Goal: Task Accomplishment & Management: Manage account settings

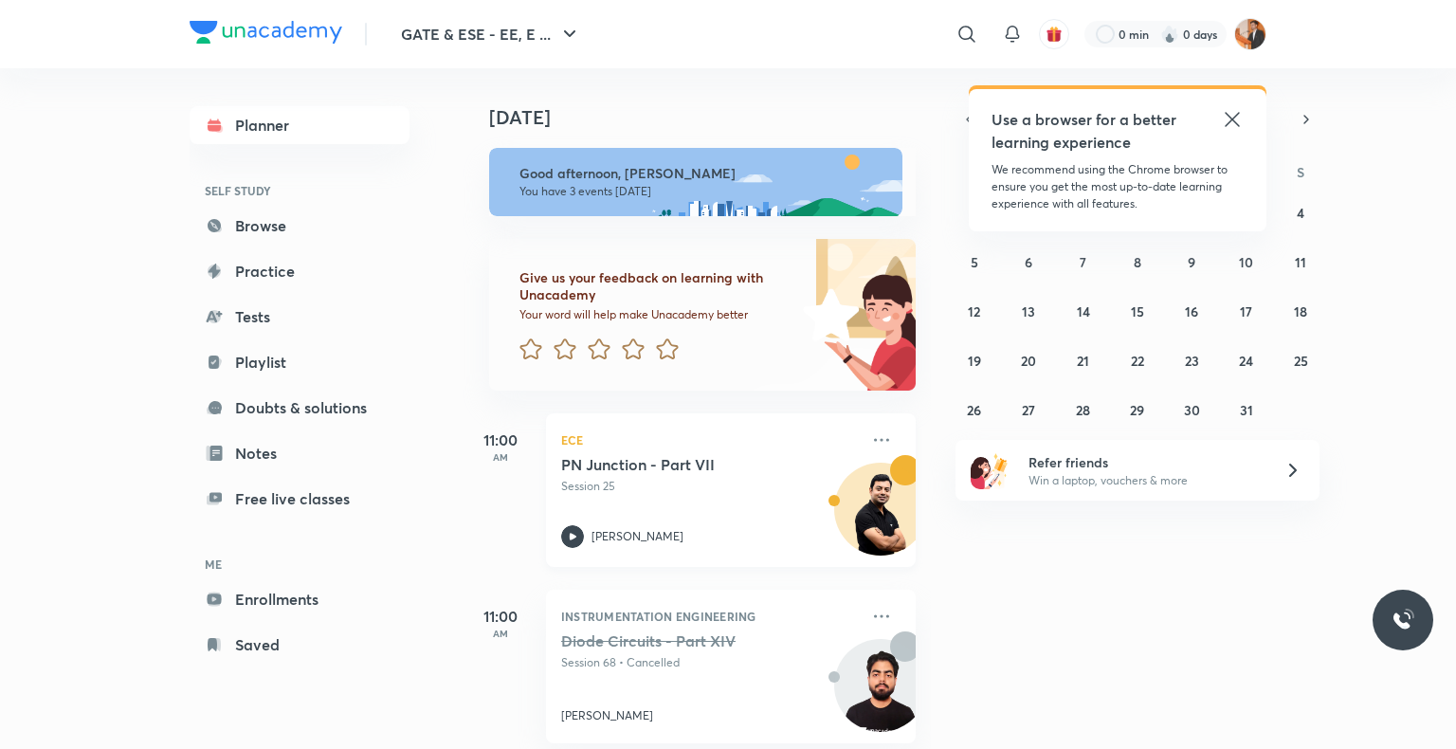
scroll to position [87, 0]
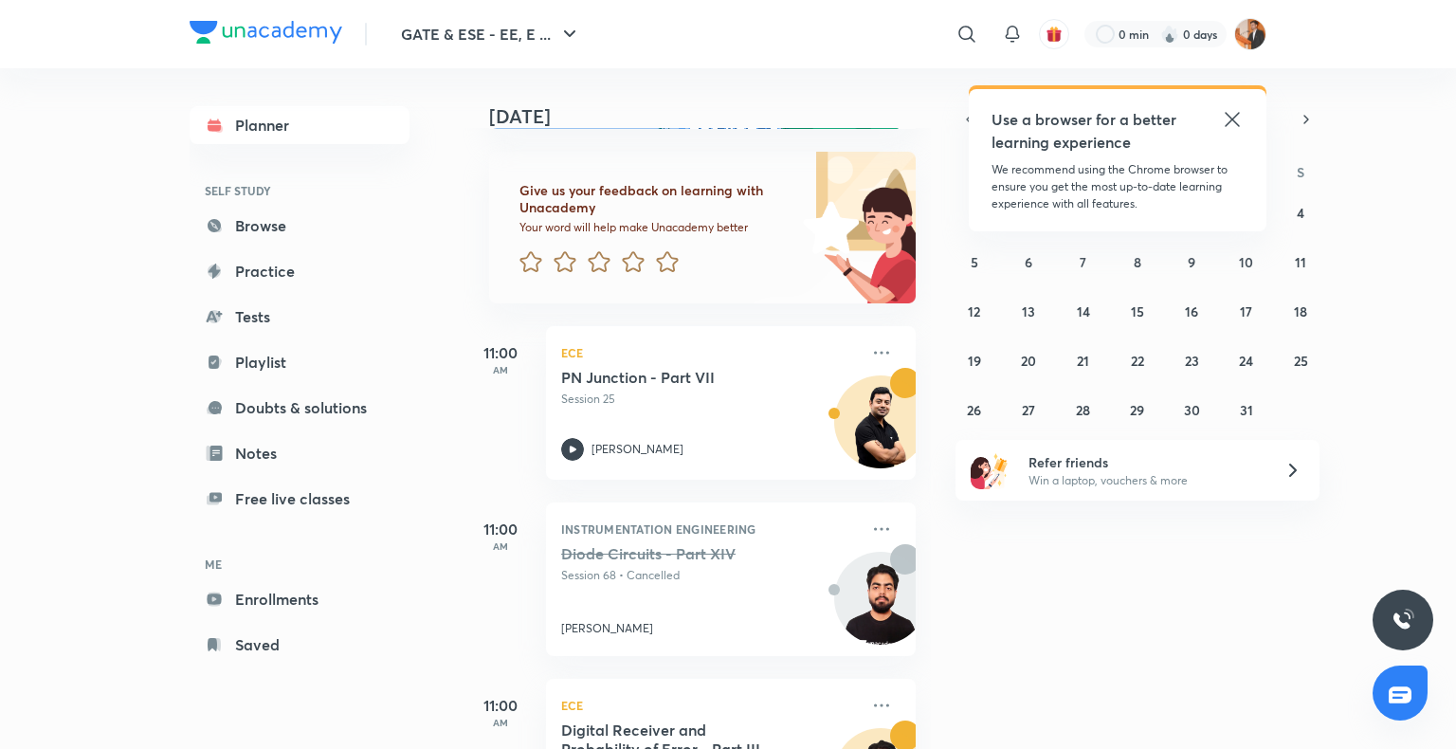
click at [1228, 119] on icon at bounding box center [1232, 119] width 23 height 23
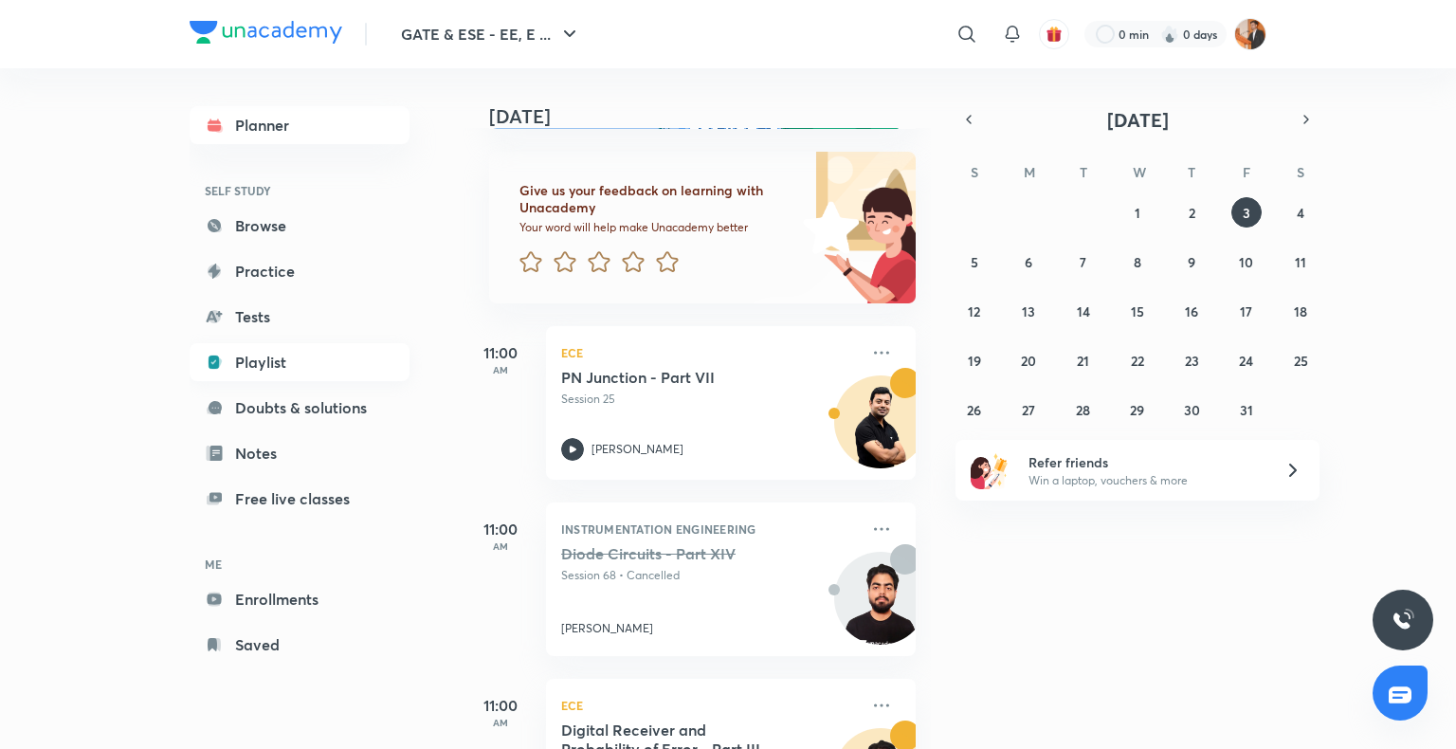
click at [256, 358] on link "Playlist" at bounding box center [300, 362] width 220 height 38
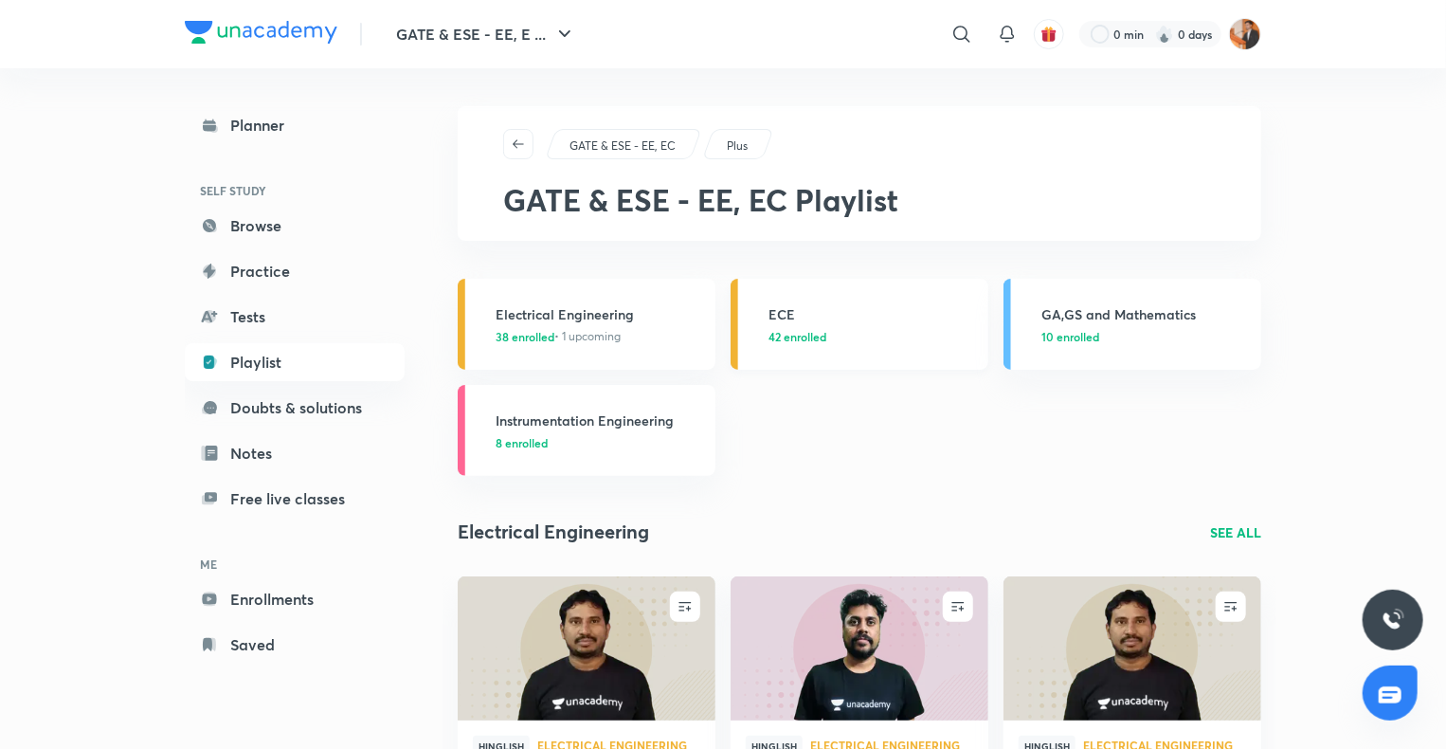
click at [820, 354] on link "ECE 42 enrolled" at bounding box center [860, 324] width 258 height 91
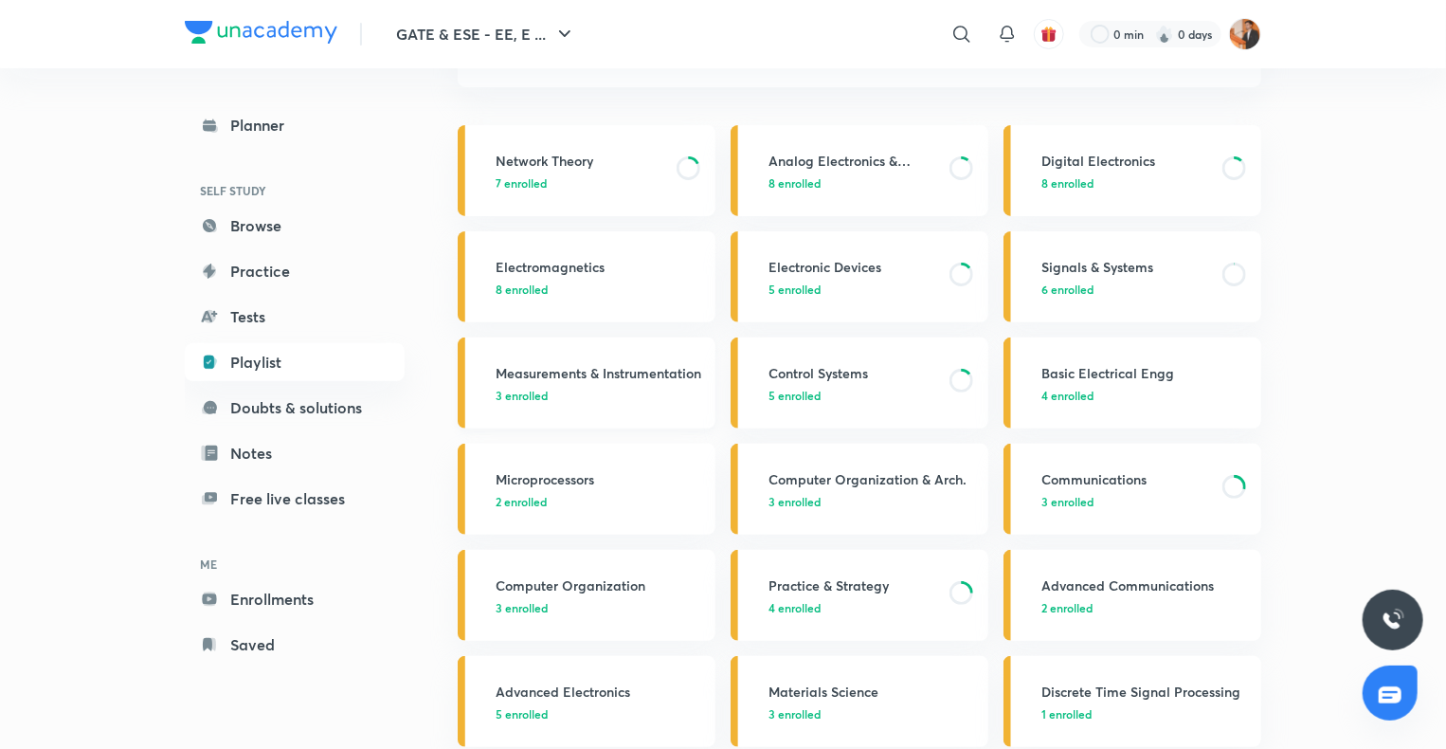
scroll to position [152, 0]
click at [615, 265] on h3 "Electromagnetics" at bounding box center [600, 269] width 208 height 20
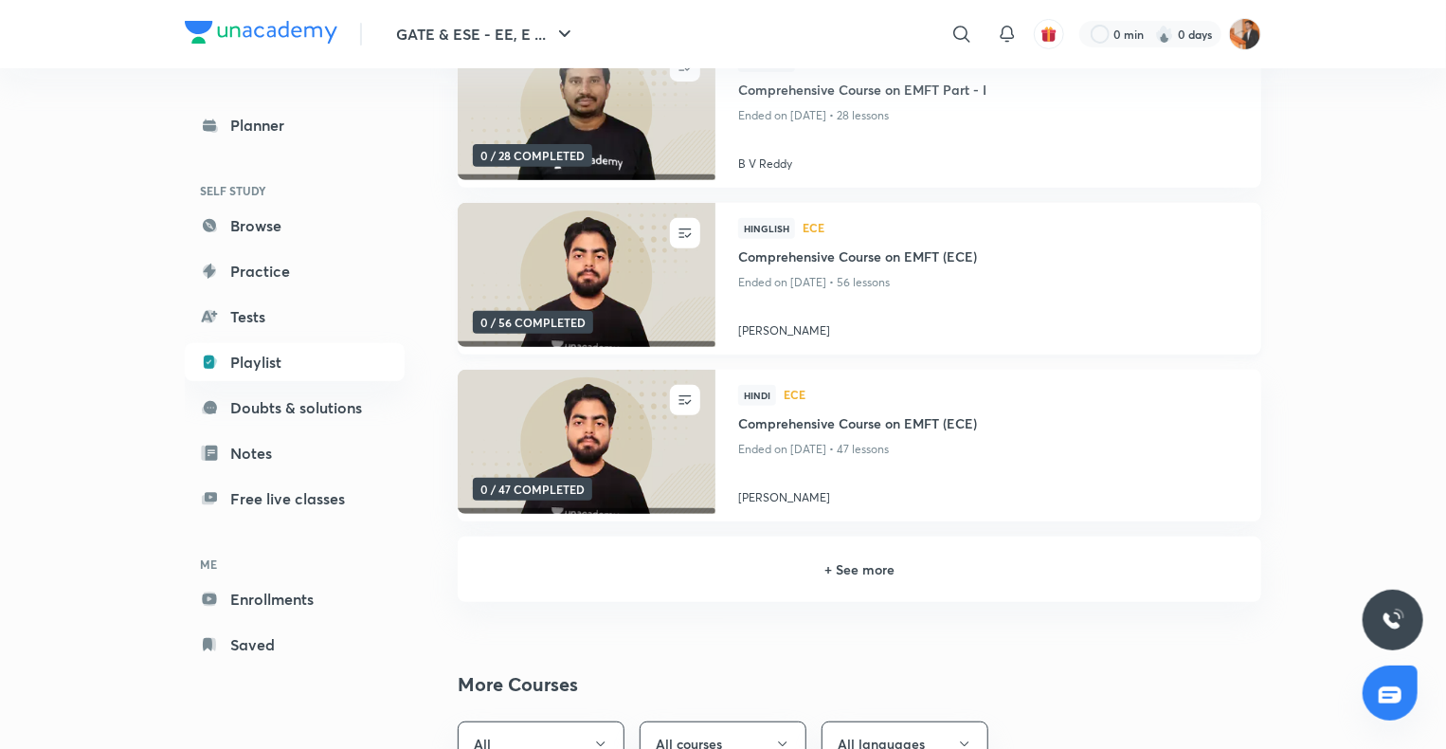
scroll to position [315, 0]
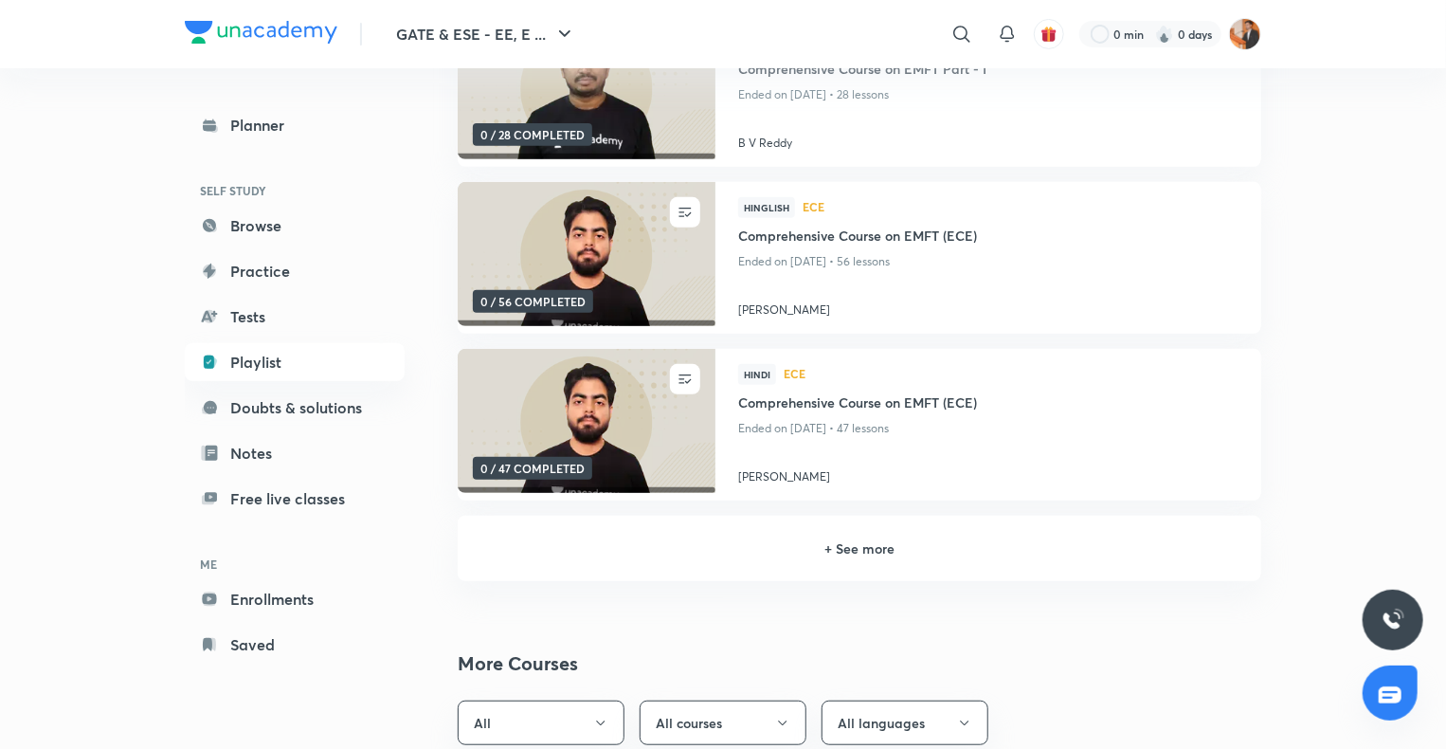
click at [849, 549] on h6 "+ See more" at bounding box center [859, 548] width 758 height 20
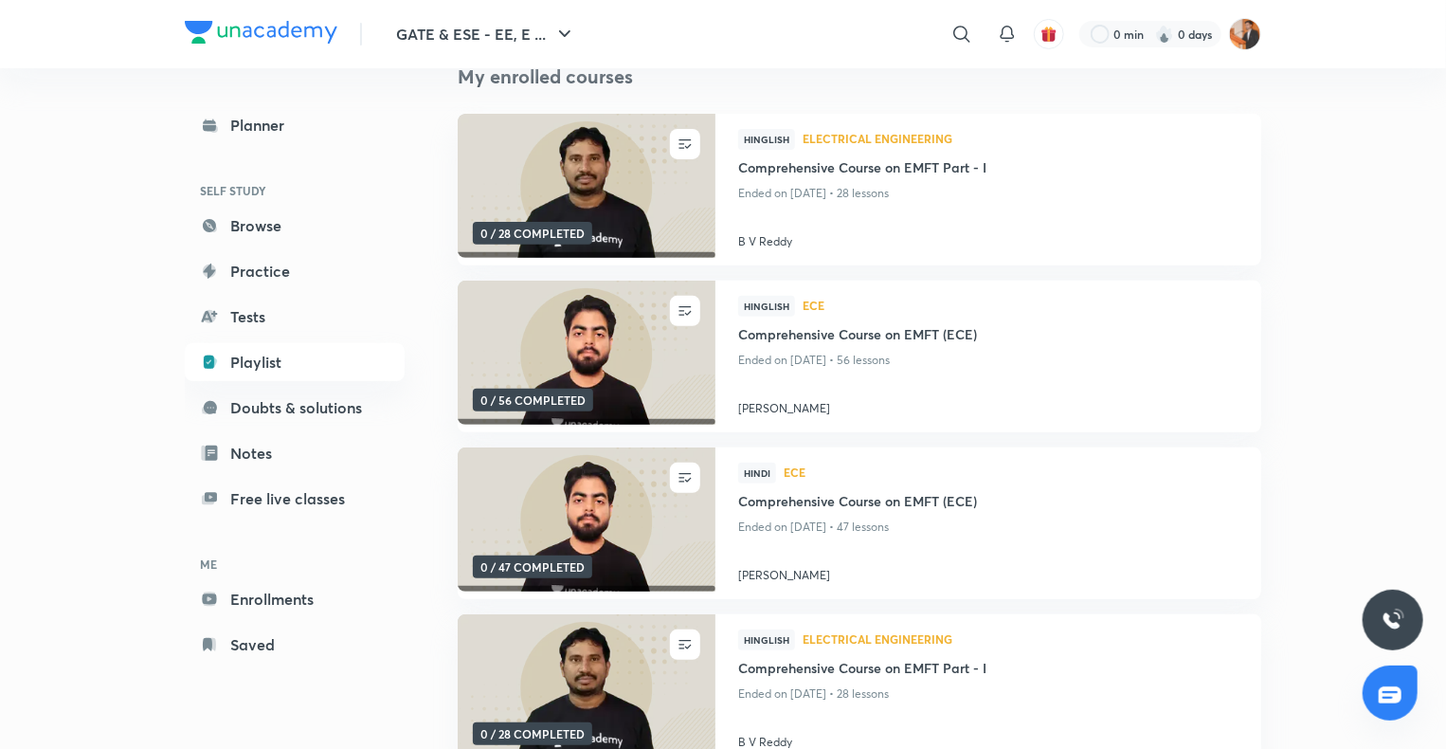
scroll to position [216, 0]
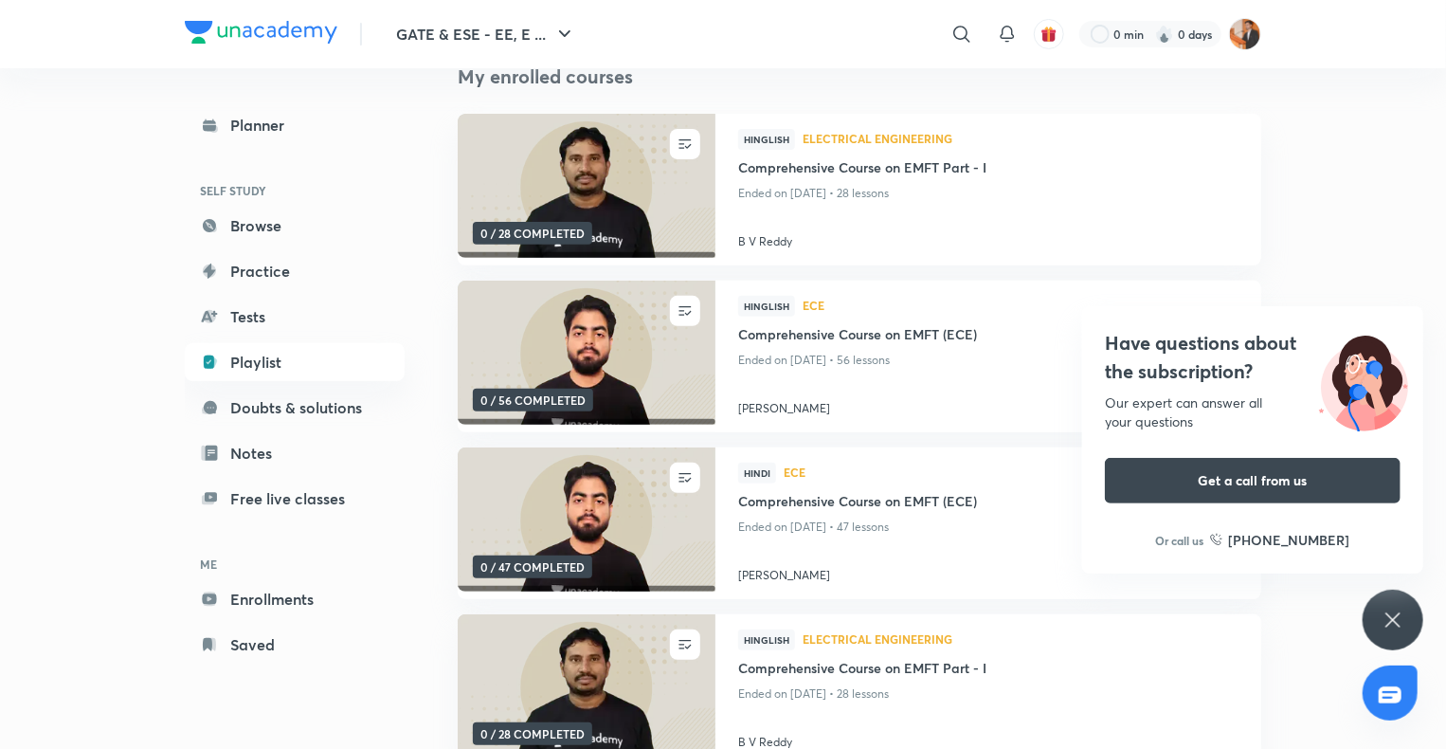
click at [1377, 626] on div "Have questions about the subscription? Our expert can answer all your questions…" at bounding box center [1393, 619] width 61 height 61
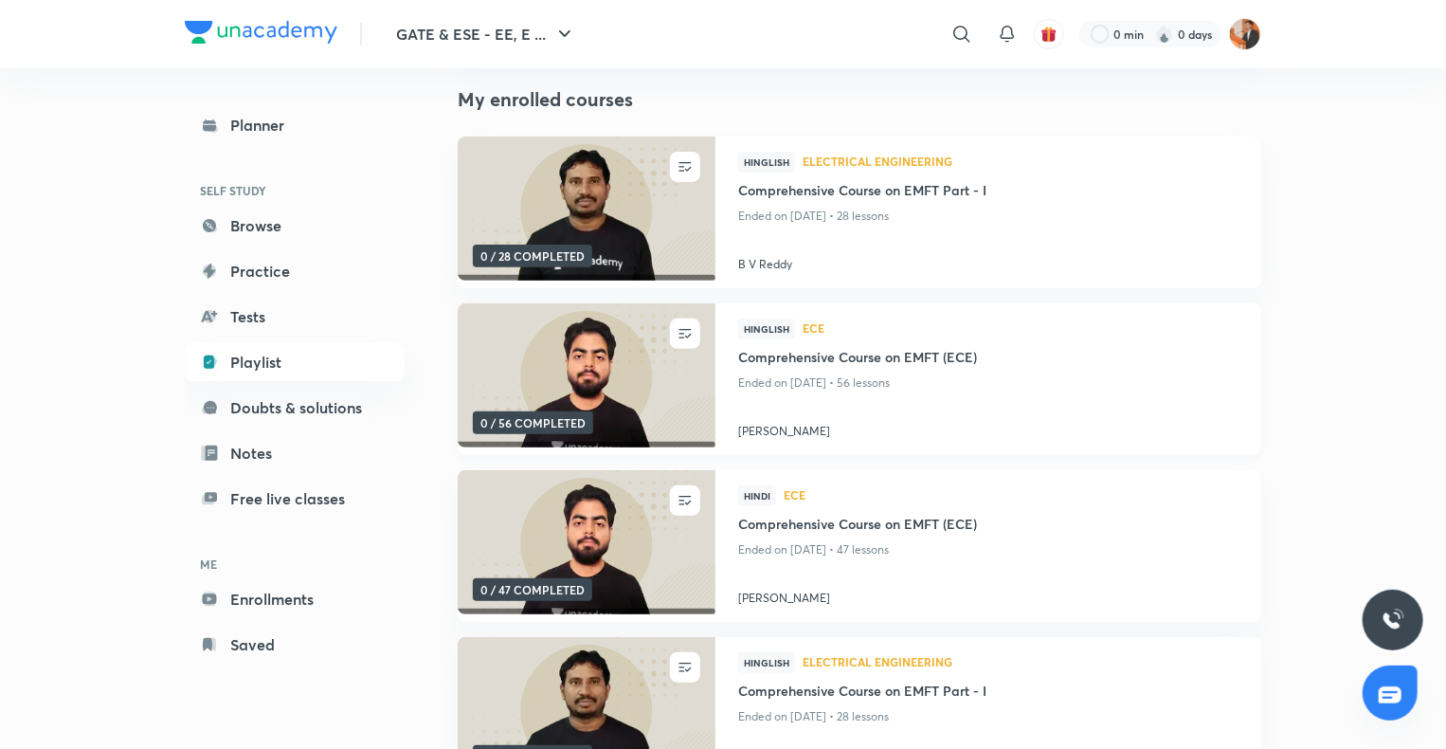
scroll to position [186, 0]
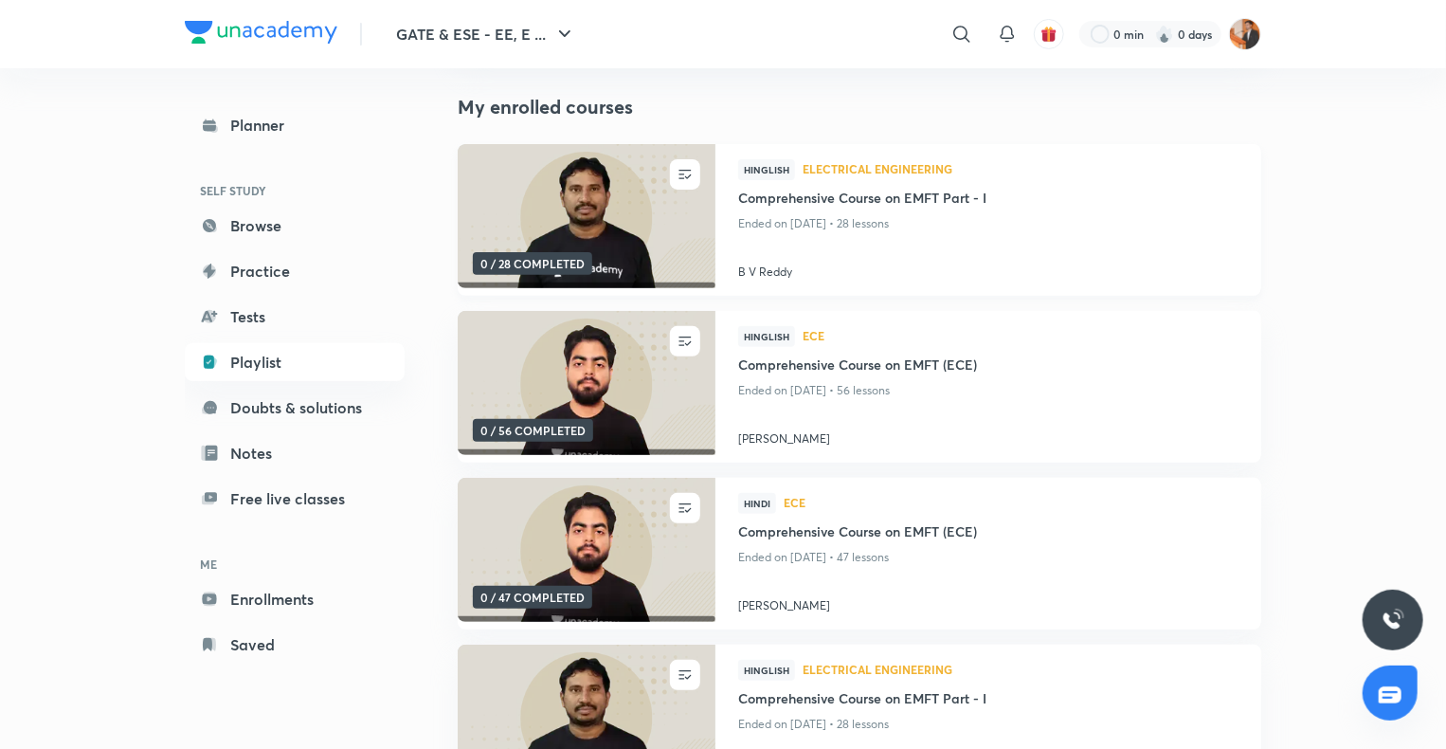
click at [796, 198] on h4 "Comprehensive Course on EMFT Part - I" at bounding box center [988, 200] width 500 height 24
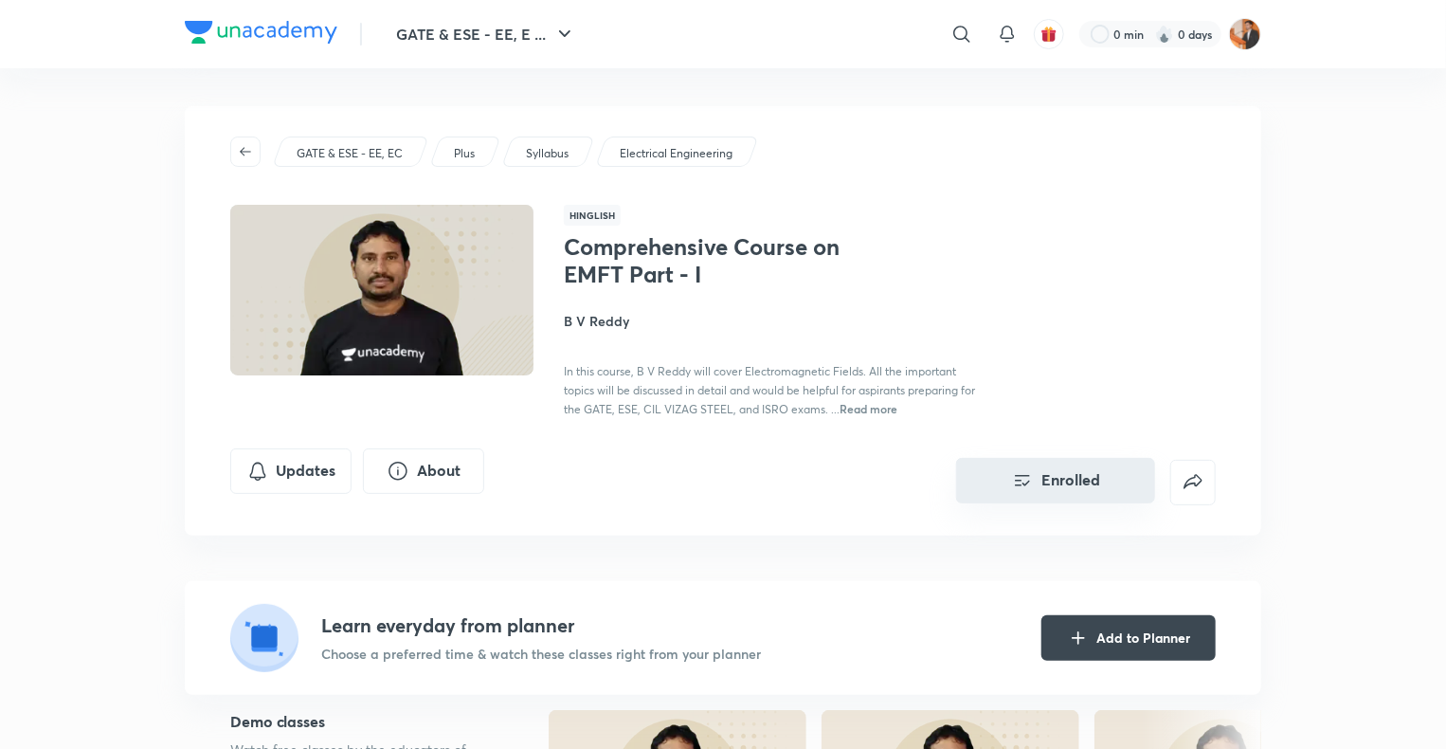
click at [1060, 480] on button "Enrolled" at bounding box center [1055, 480] width 199 height 45
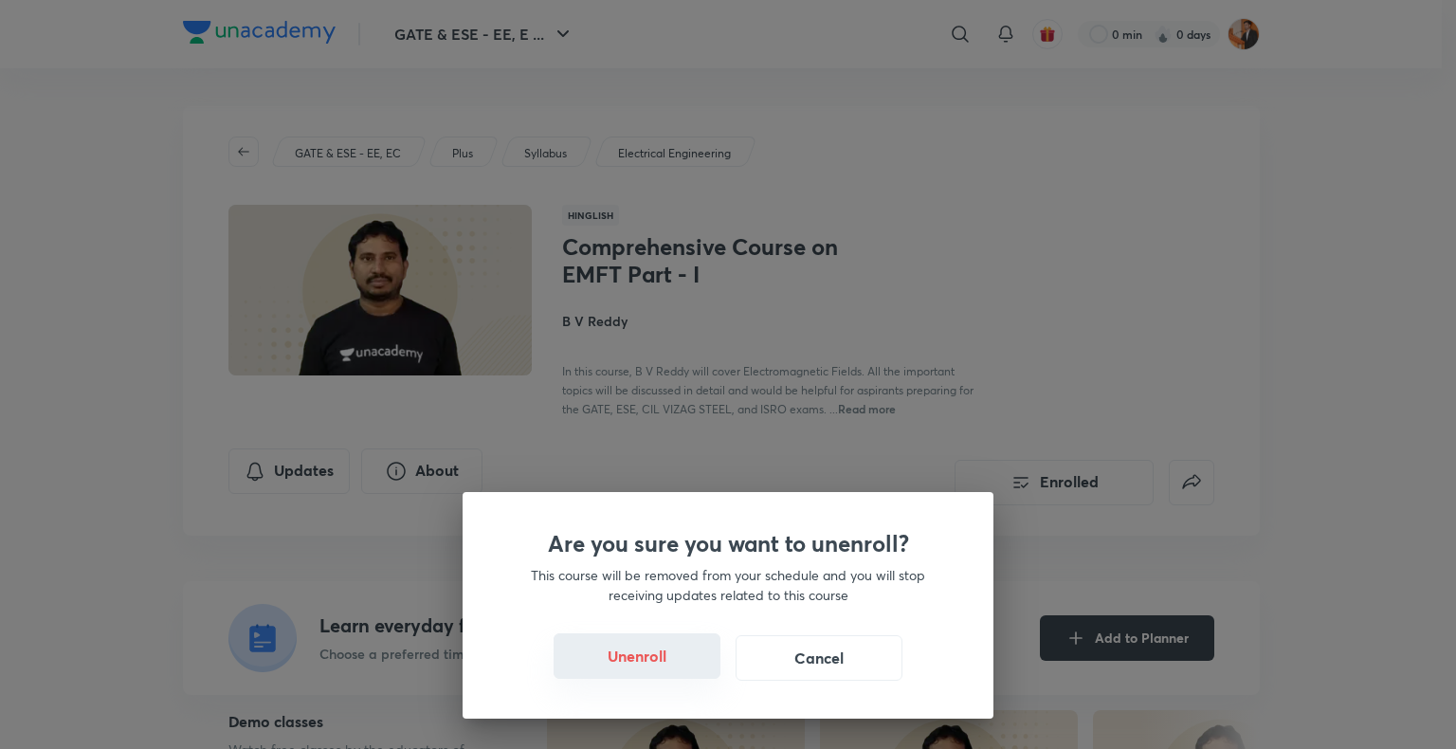
click at [678, 656] on button "Unenroll" at bounding box center [636, 655] width 167 height 45
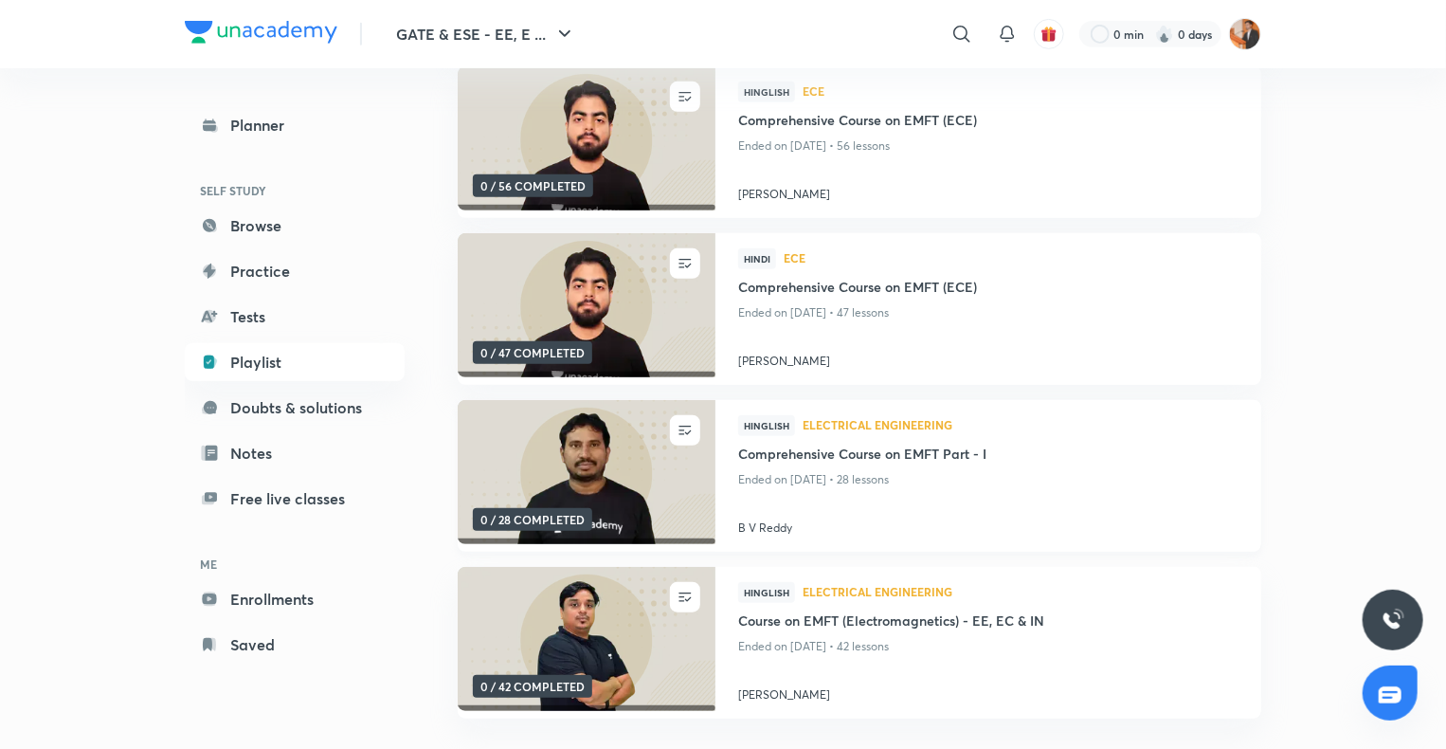
scroll to position [431, 0]
click at [876, 455] on h4 "Comprehensive Course on EMFT Part - I" at bounding box center [988, 455] width 500 height 24
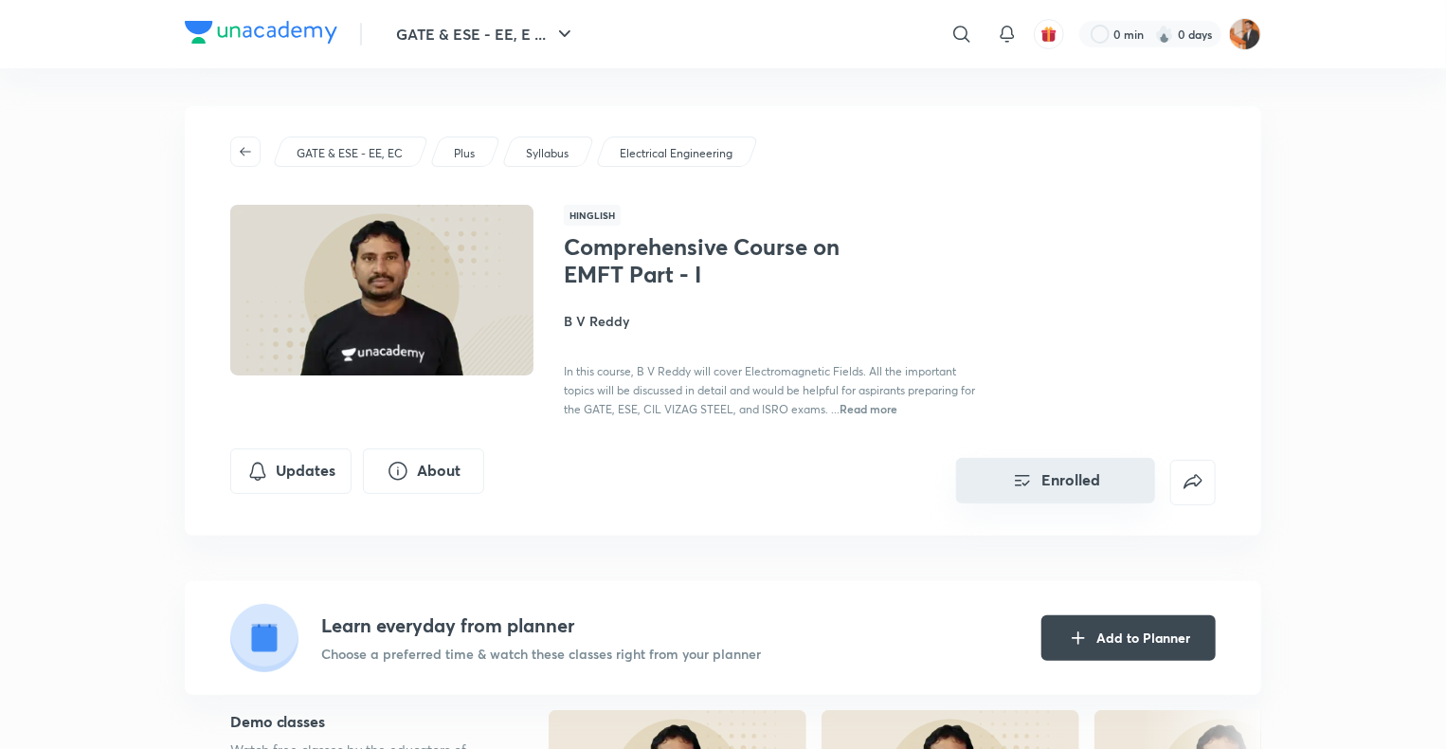
click at [1043, 493] on button "Enrolled" at bounding box center [1055, 480] width 199 height 45
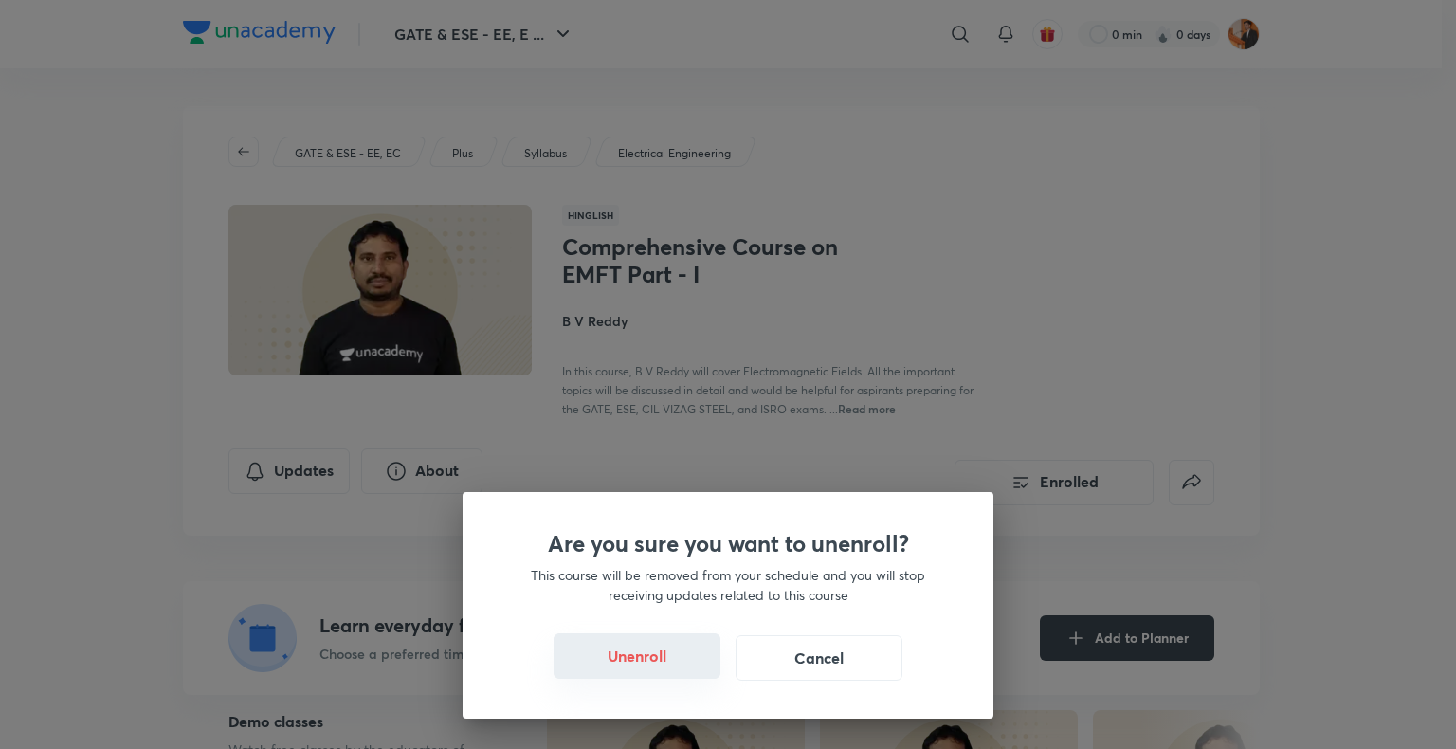
click at [669, 659] on button "Unenroll" at bounding box center [636, 655] width 167 height 45
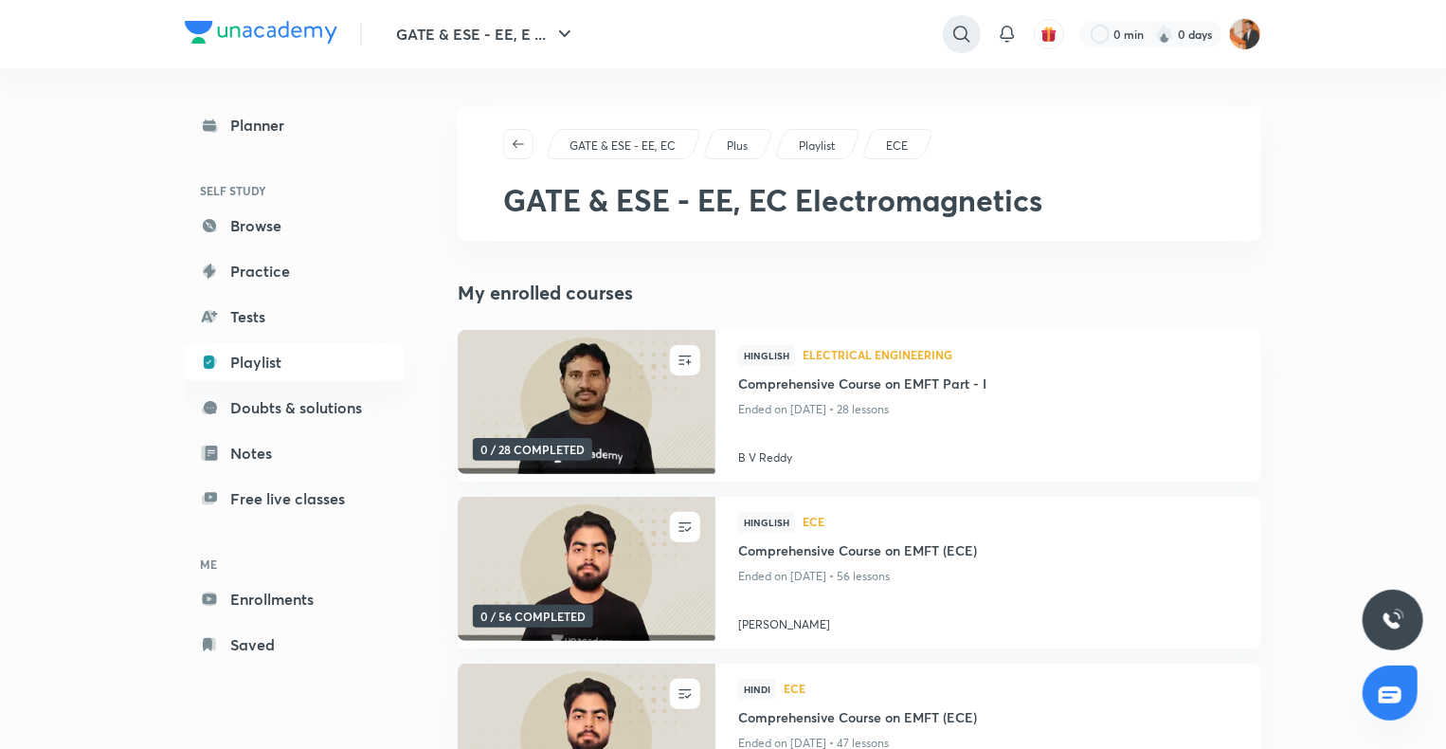
click at [957, 41] on icon at bounding box center [962, 34] width 23 height 23
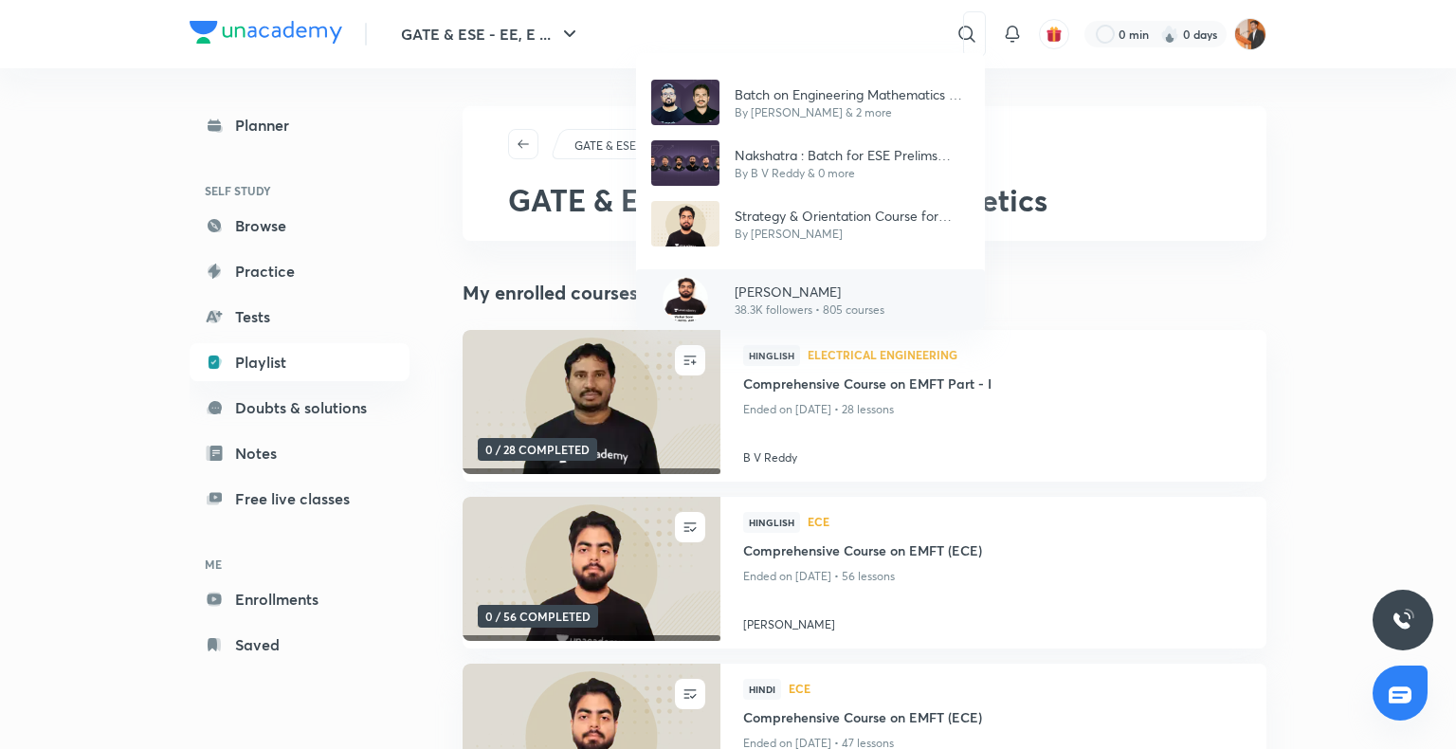
click at [798, 289] on p "[PERSON_NAME]" at bounding box center [809, 291] width 150 height 20
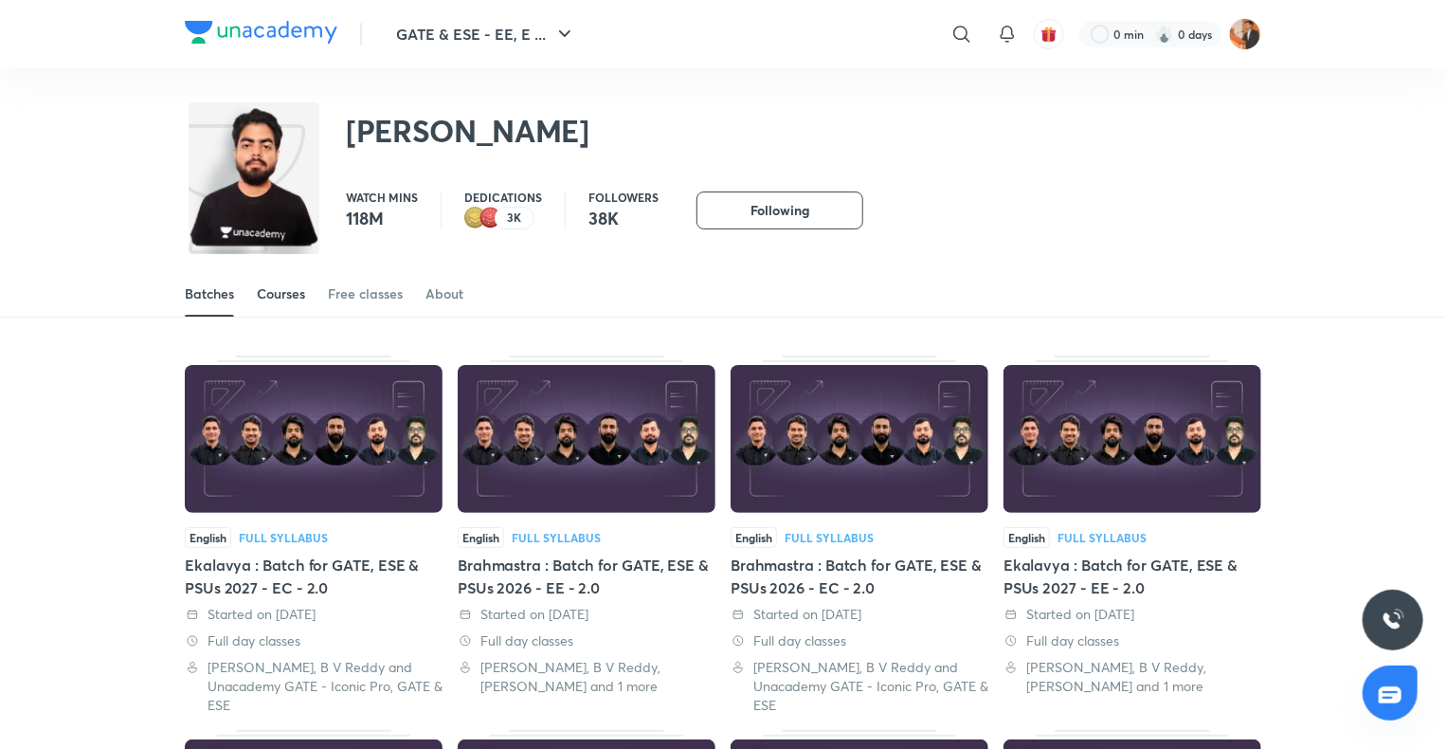
click at [298, 291] on div "Courses" at bounding box center [281, 293] width 48 height 19
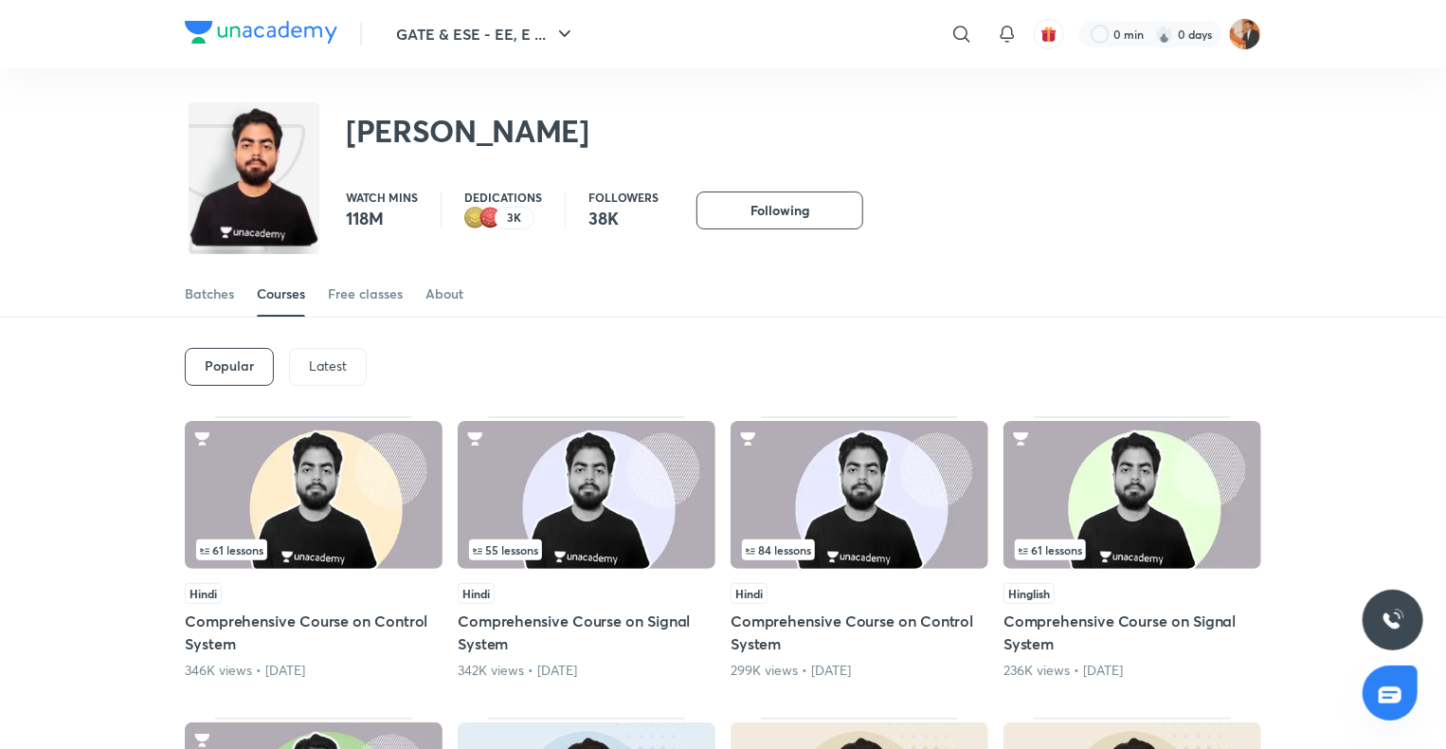
click at [333, 368] on p "Latest" at bounding box center [328, 365] width 38 height 15
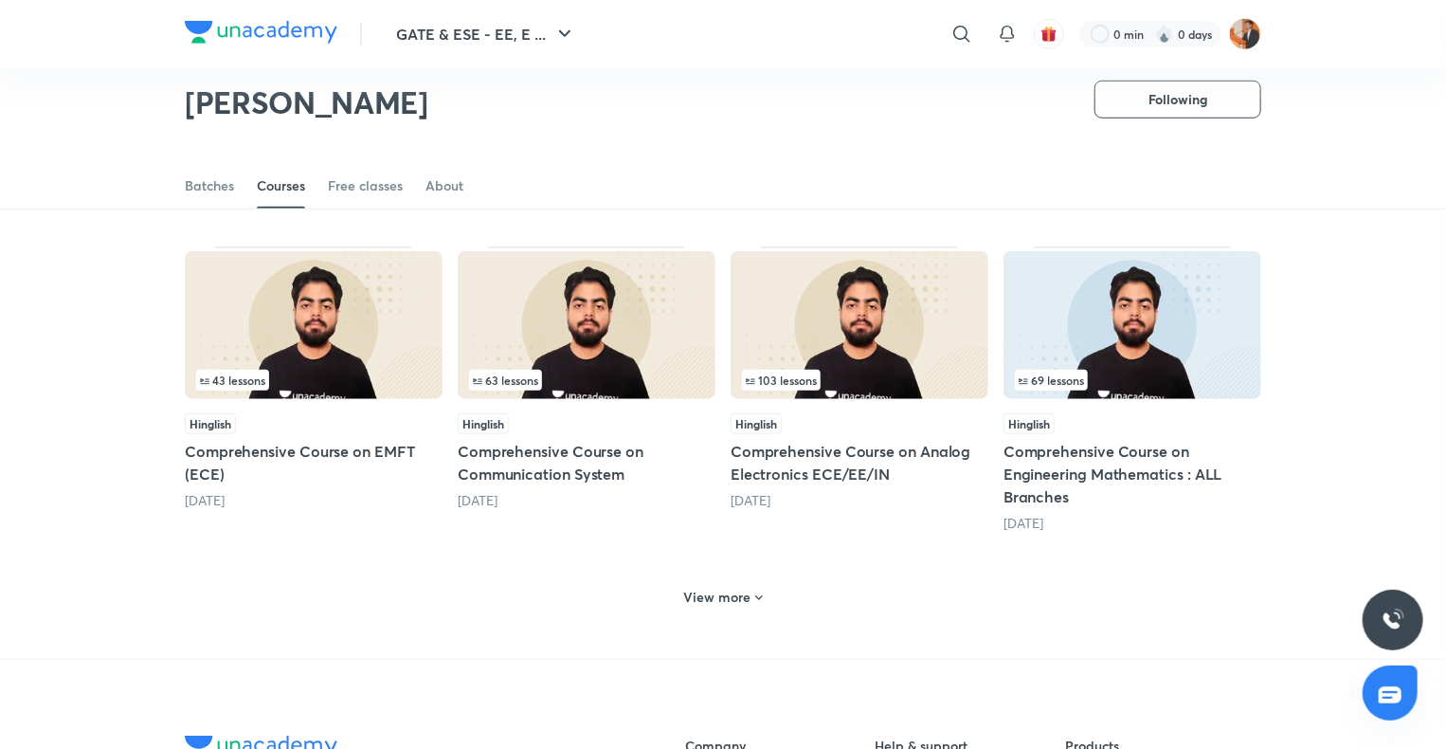
scroll to position [717, 0]
click at [716, 587] on h6 "View more" at bounding box center [717, 596] width 67 height 19
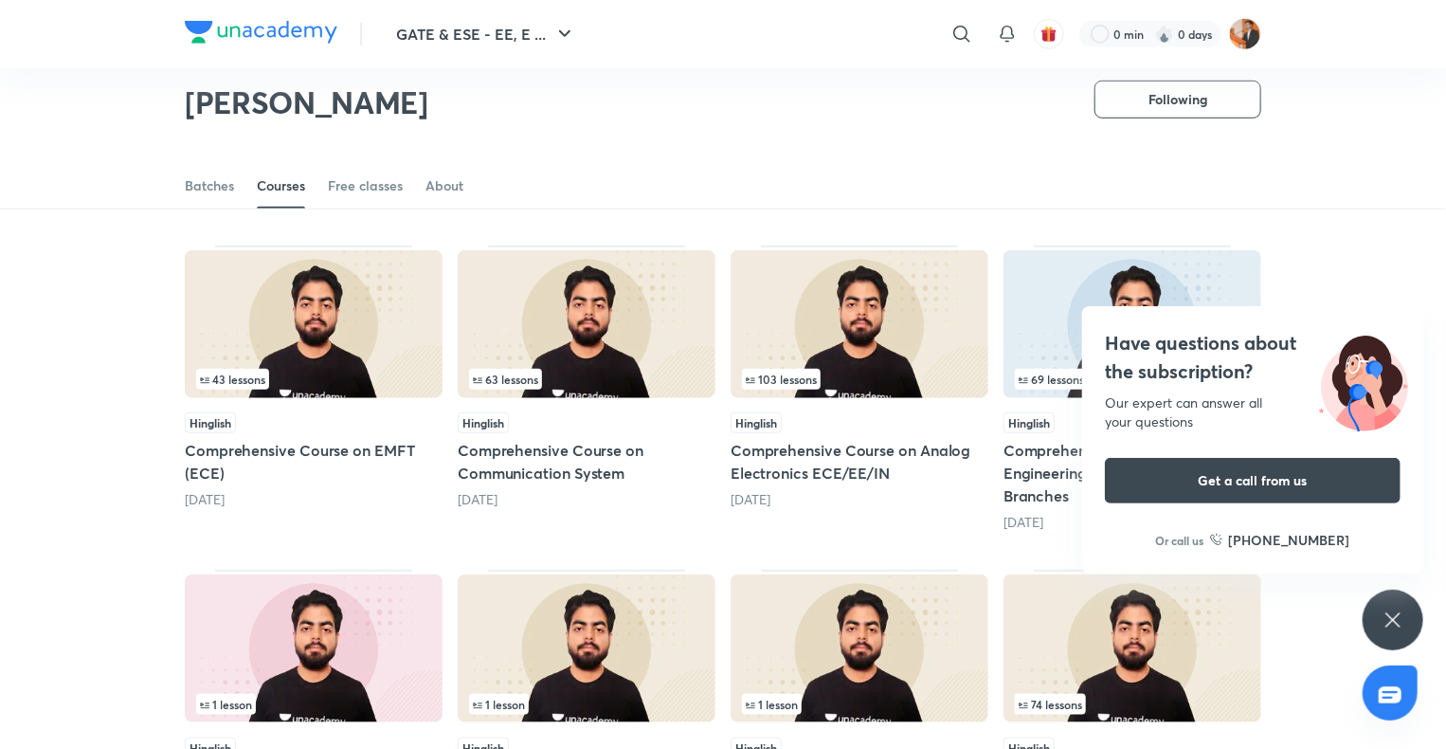
click at [1390, 620] on icon at bounding box center [1393, 619] width 23 height 23
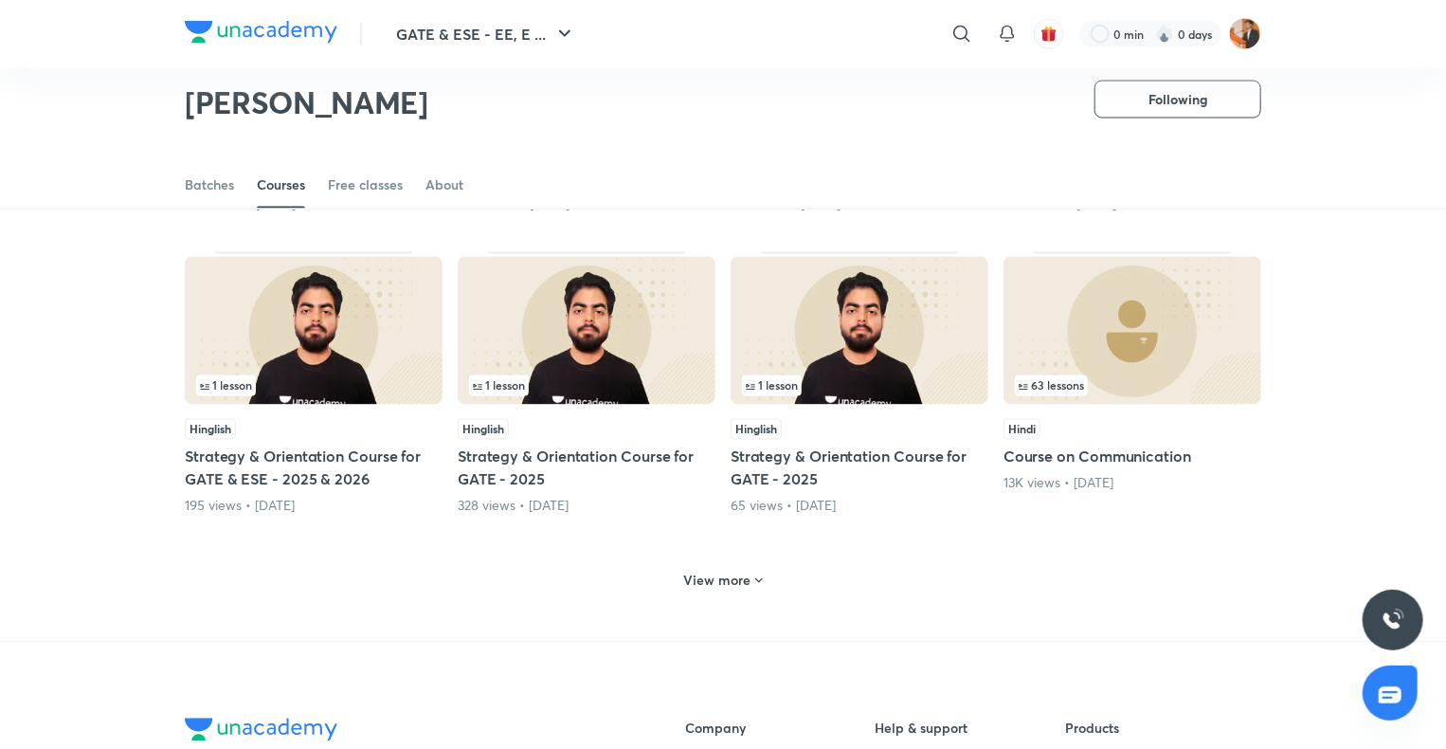
scroll to position [1641, 0]
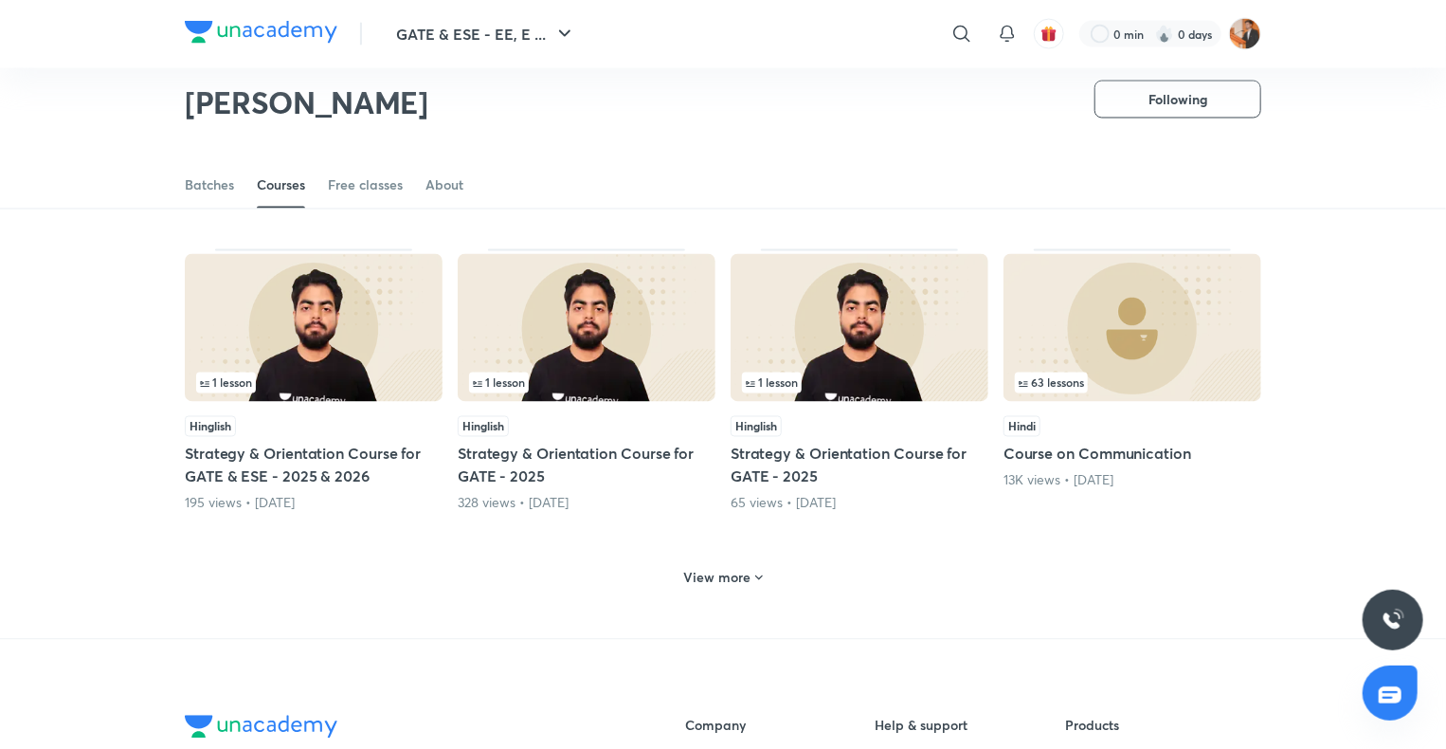
click at [751, 564] on div "View more" at bounding box center [724, 577] width 94 height 30
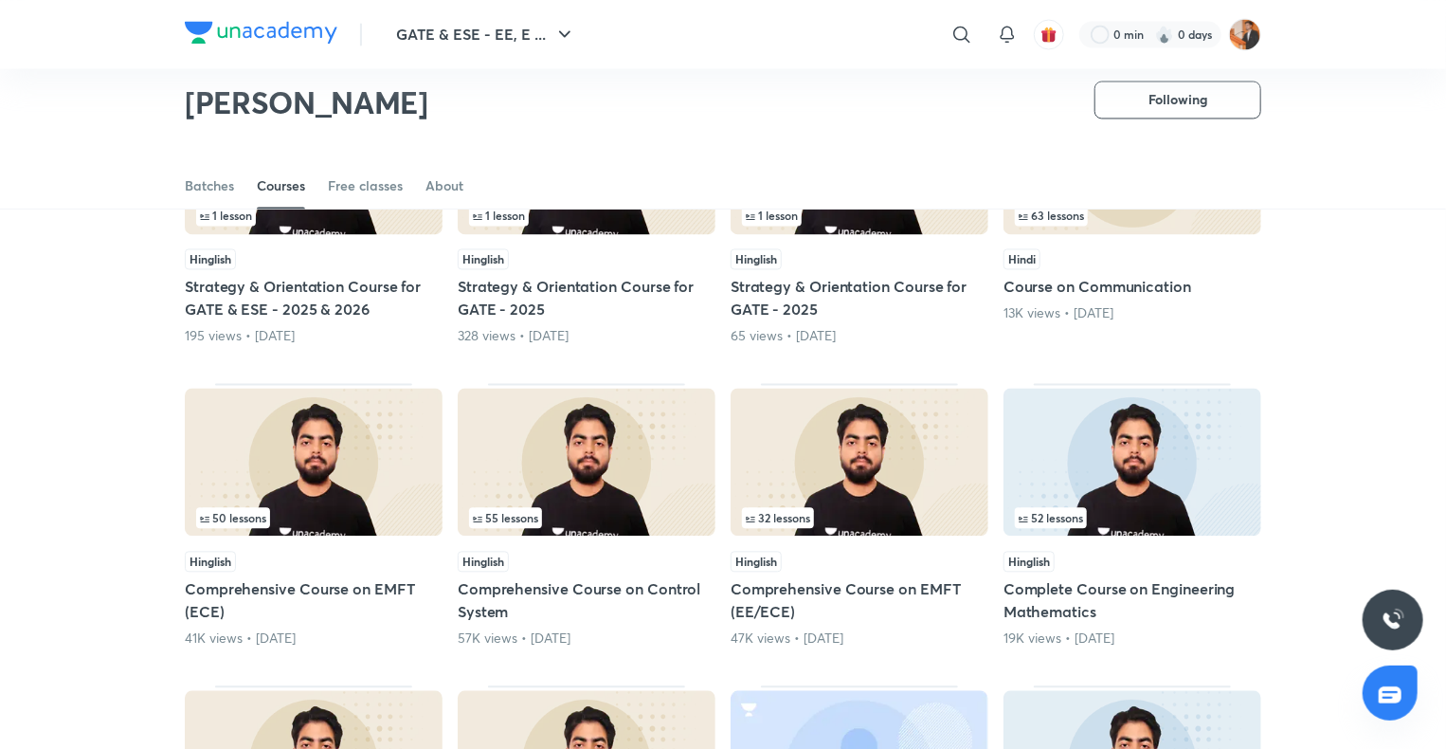
scroll to position [1828, 0]
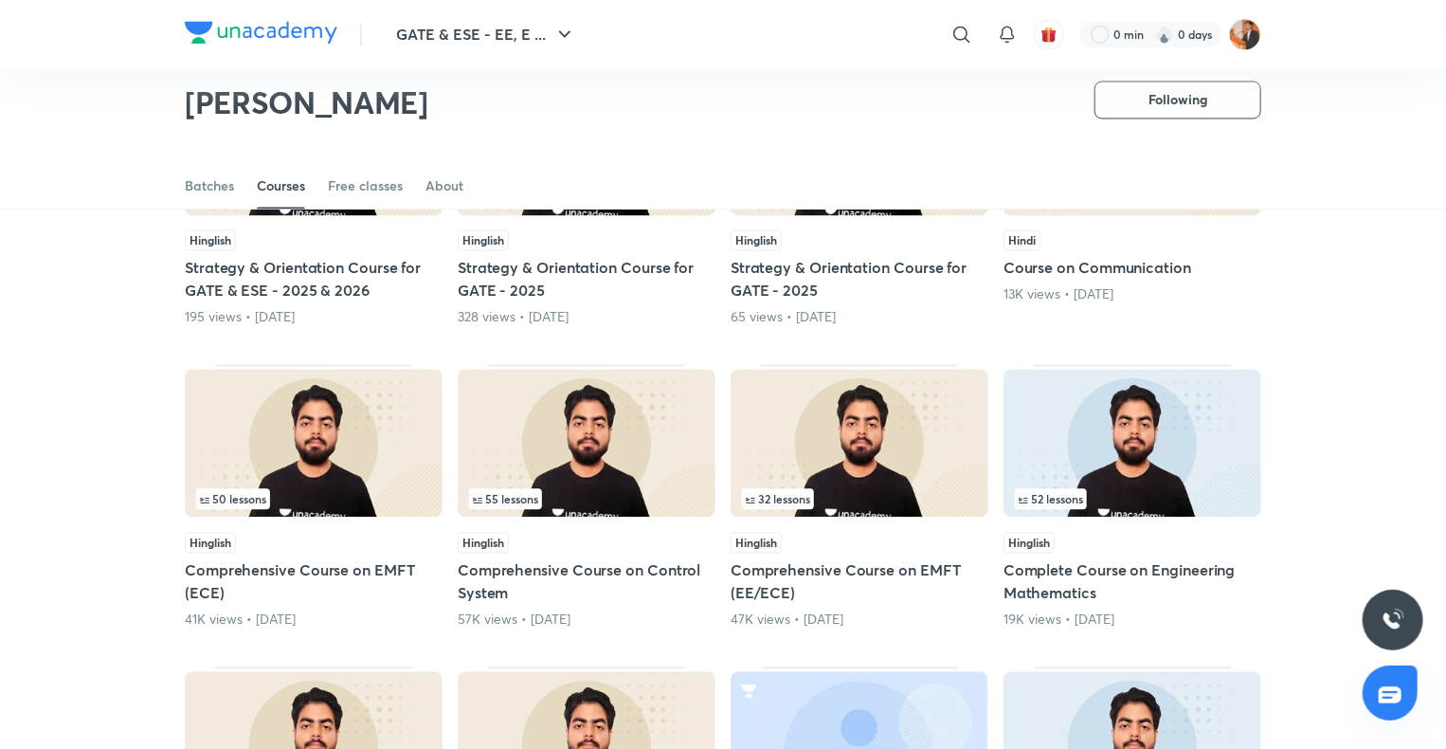
click at [243, 558] on h5 "Comprehensive Course on EMFT (ECE)" at bounding box center [314, 580] width 258 height 45
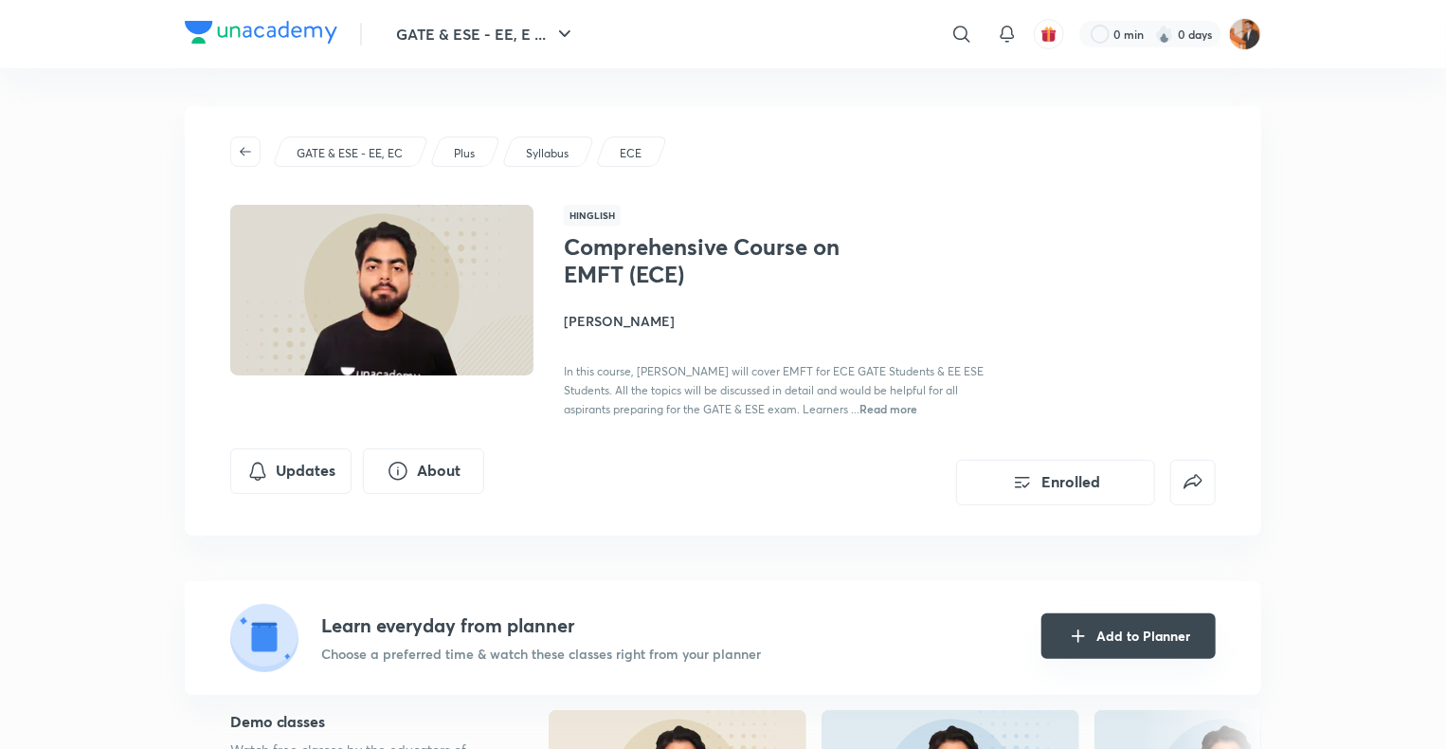
click at [1135, 649] on button "Add to Planner" at bounding box center [1128, 635] width 174 height 45
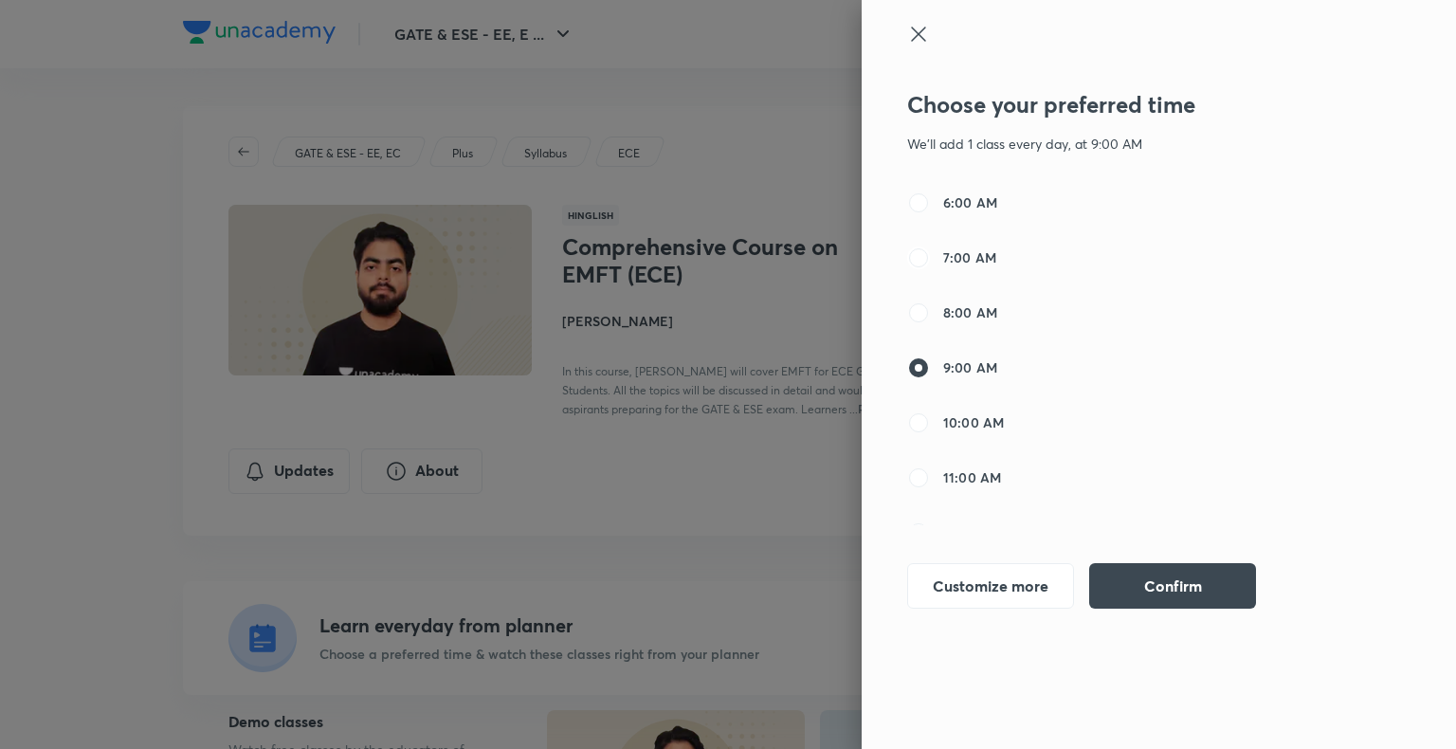
click at [926, 255] on input "7:00 AM" at bounding box center [918, 257] width 23 height 23
radio input "true"
radio input "false"
click at [1152, 572] on button "Confirm" at bounding box center [1172, 583] width 167 height 45
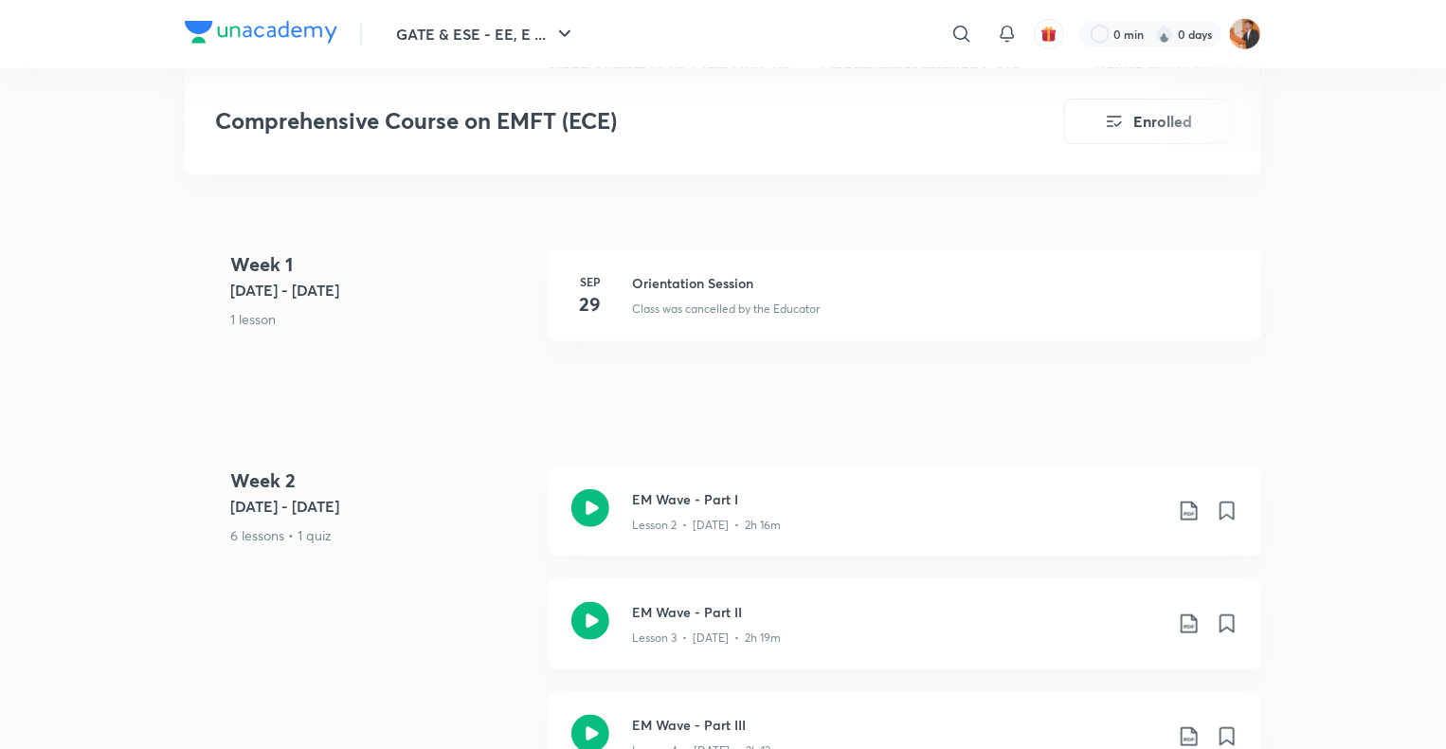
scroll to position [826, 0]
